Goal: Transaction & Acquisition: Purchase product/service

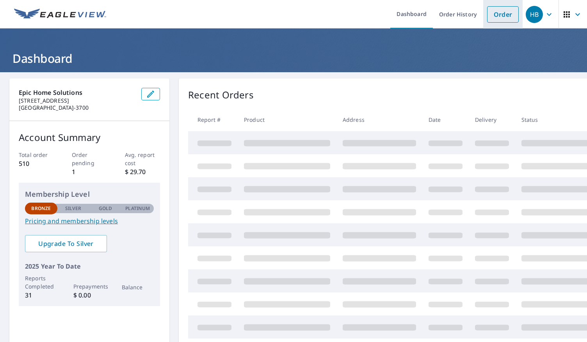
click at [498, 14] on link "Order" at bounding box center [503, 14] width 32 height 16
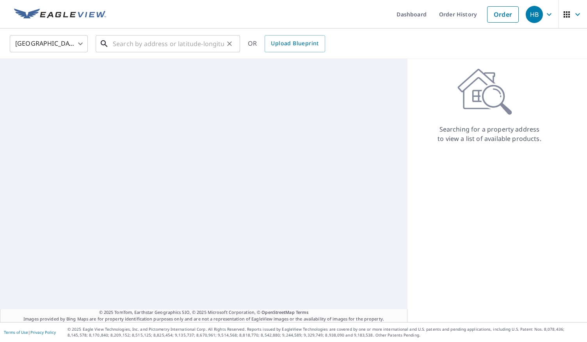
click at [202, 48] on input "text" at bounding box center [168, 44] width 111 height 22
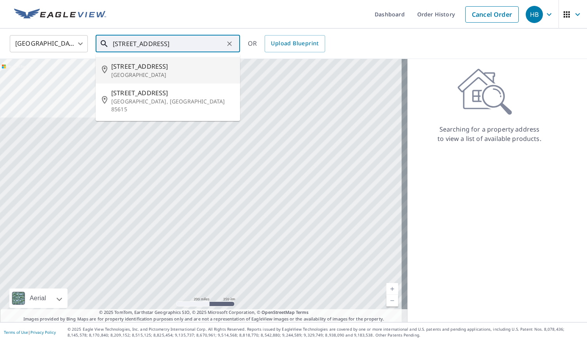
click at [170, 68] on span "[STREET_ADDRESS]" at bounding box center [172, 66] width 122 height 9
type input "[STREET_ADDRESS]"
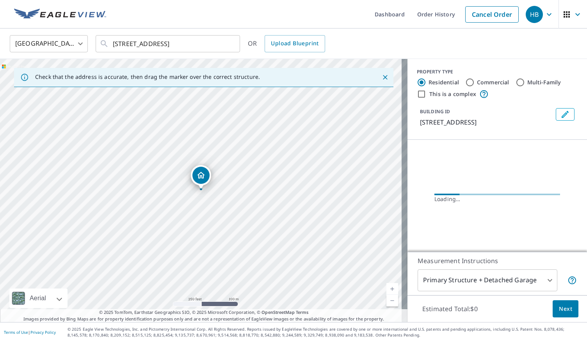
scroll to position [5, 0]
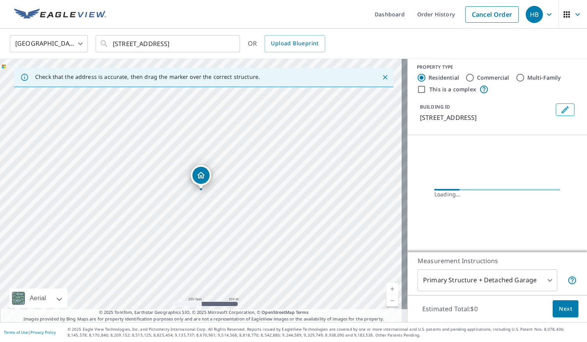
click at [576, 206] on div "PROPERTY TYPE Residential Commercial Multi-Family This is a complex BUILDING ID…" at bounding box center [496, 155] width 179 height 193
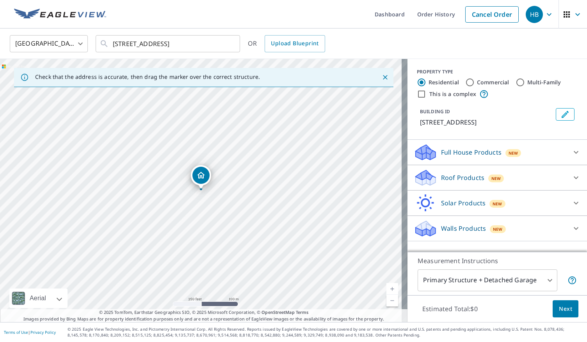
scroll to position [0, 0]
click at [571, 177] on icon at bounding box center [575, 177] width 9 height 9
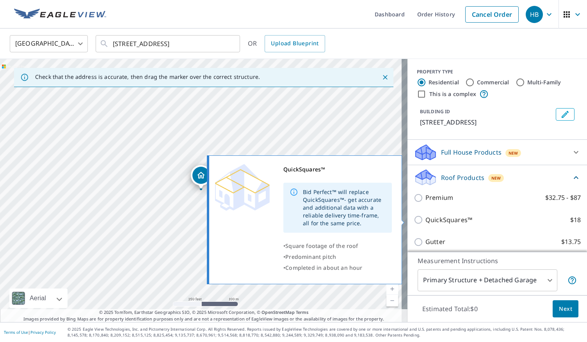
click at [415, 221] on input "QuickSquares™ $18" at bounding box center [419, 219] width 12 height 9
checkbox input "true"
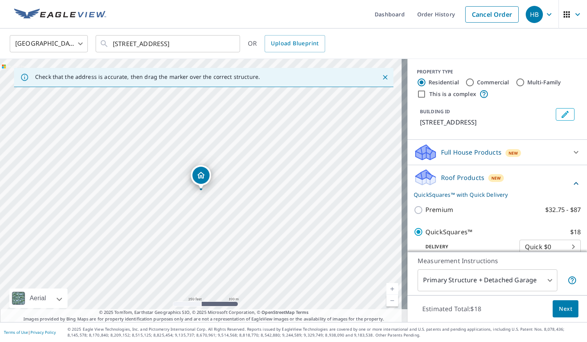
click at [562, 302] on button "Next" at bounding box center [565, 309] width 26 height 18
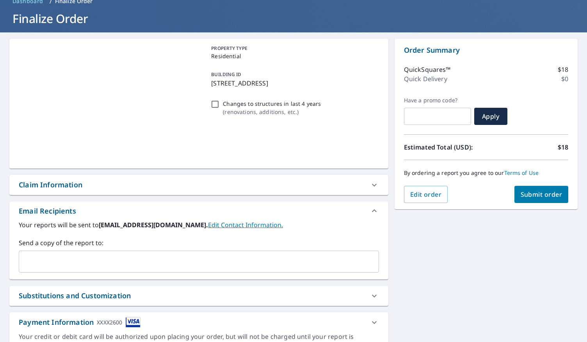
scroll to position [76, 0]
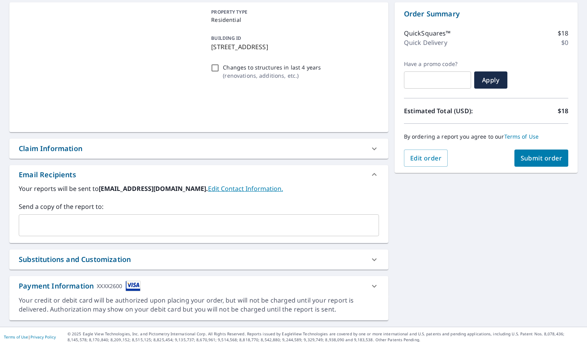
click at [164, 220] on input "text" at bounding box center [192, 225] width 341 height 15
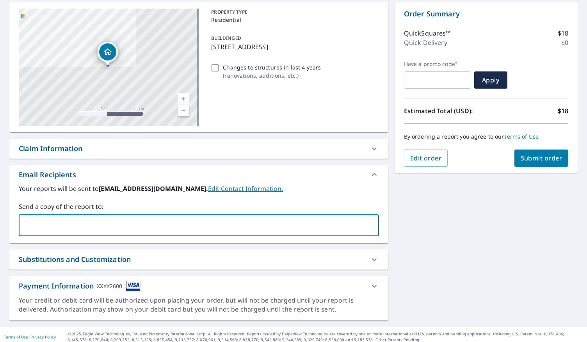
type input "[EMAIL_ADDRESS][DOMAIN_NAME]"
click at [531, 156] on span "Submit order" at bounding box center [541, 158] width 42 height 9
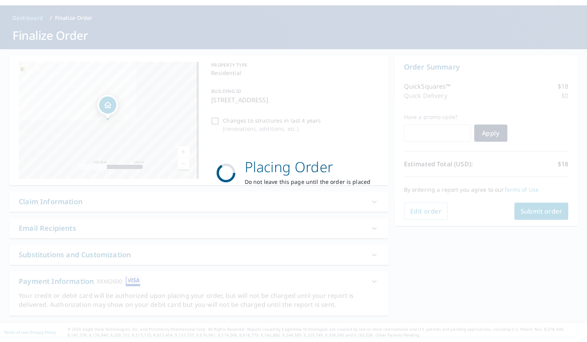
scroll to position [22, 0]
